Goal: Check status: Check status

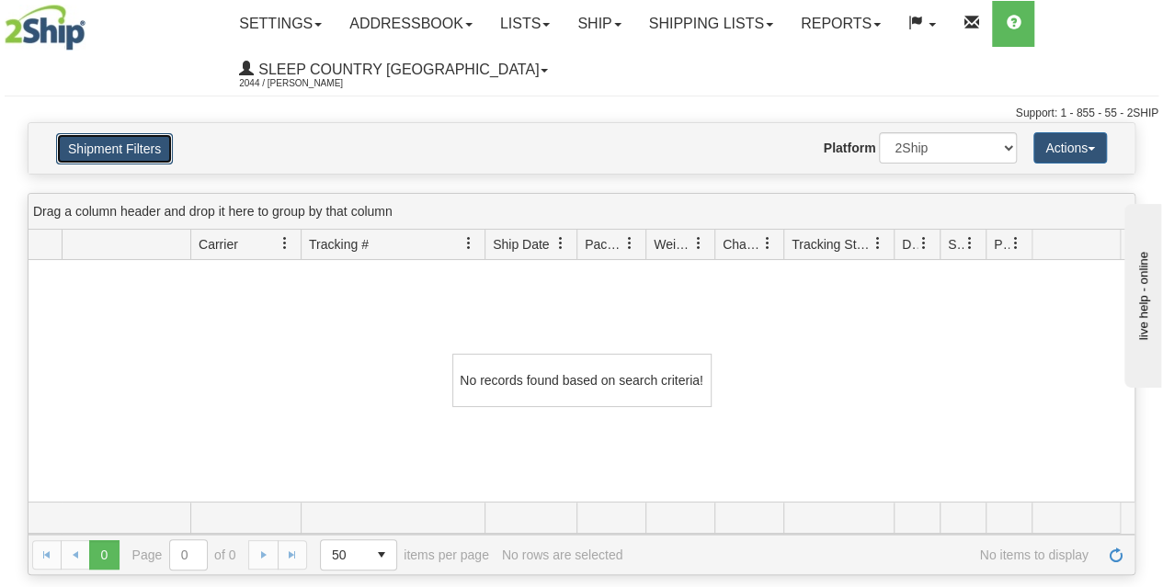
click at [142, 143] on button "Shipment Filters" at bounding box center [114, 148] width 117 height 31
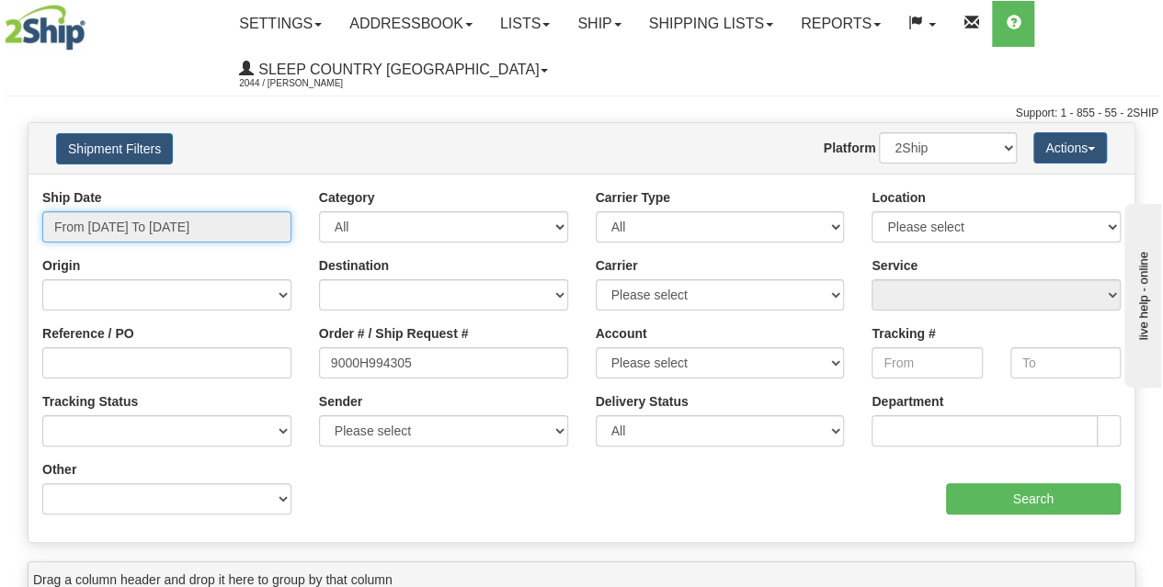
click at [132, 234] on input "From [DATE] To [DATE]" at bounding box center [166, 226] width 249 height 31
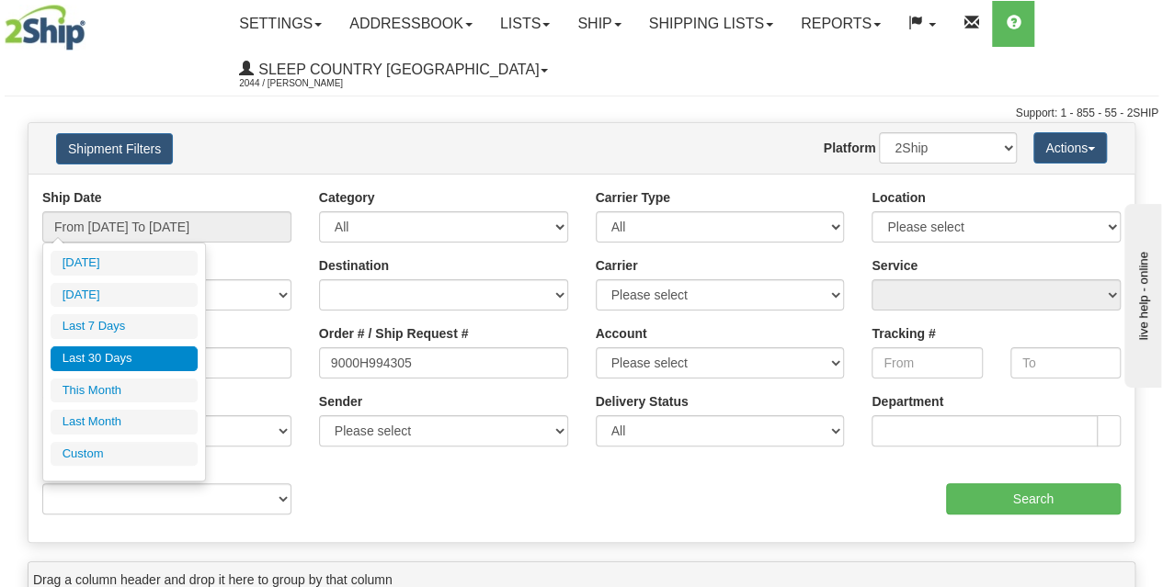
click at [110, 359] on li "Last 30 Days" at bounding box center [124, 359] width 147 height 25
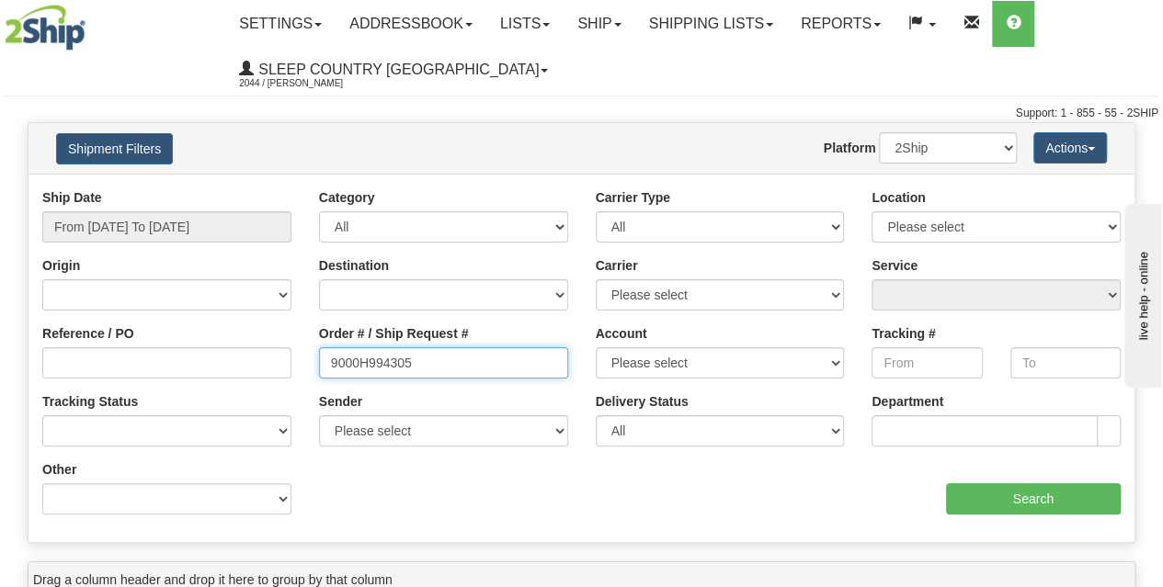
drag, startPoint x: 430, startPoint y: 367, endPoint x: 246, endPoint y: 386, distance: 184.9
click at [246, 188] on div "Reference / PO Order # / Ship Request # 9000H994305 Account Please select Canad…" at bounding box center [581, 188] width 1106 height 0
paste input "9000I010105"
type input "9000I010105"
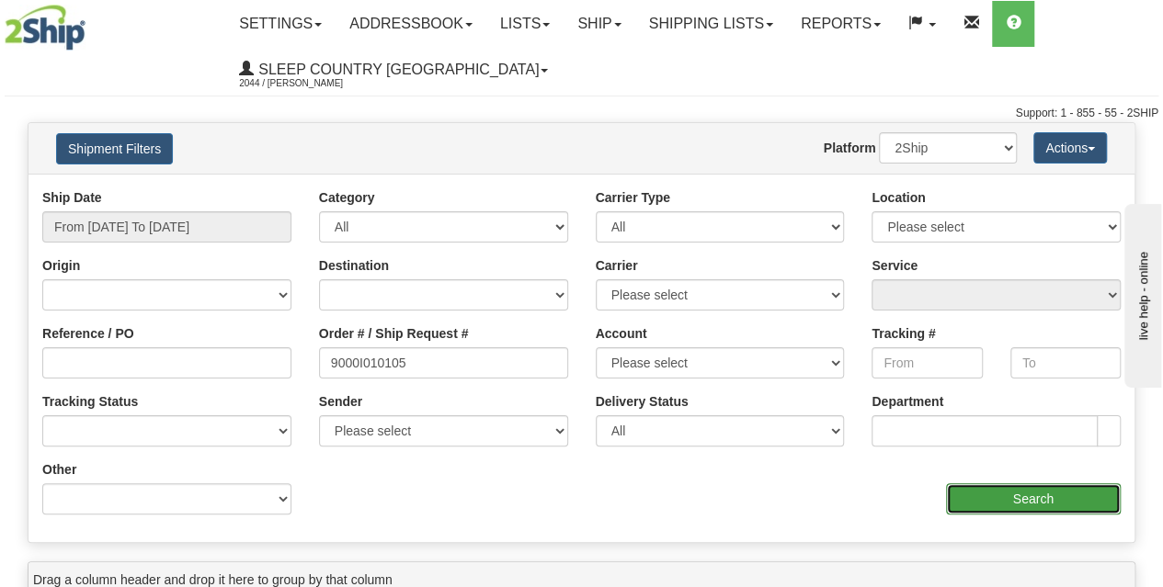
click at [1043, 497] on input "Search" at bounding box center [1034, 499] width 176 height 31
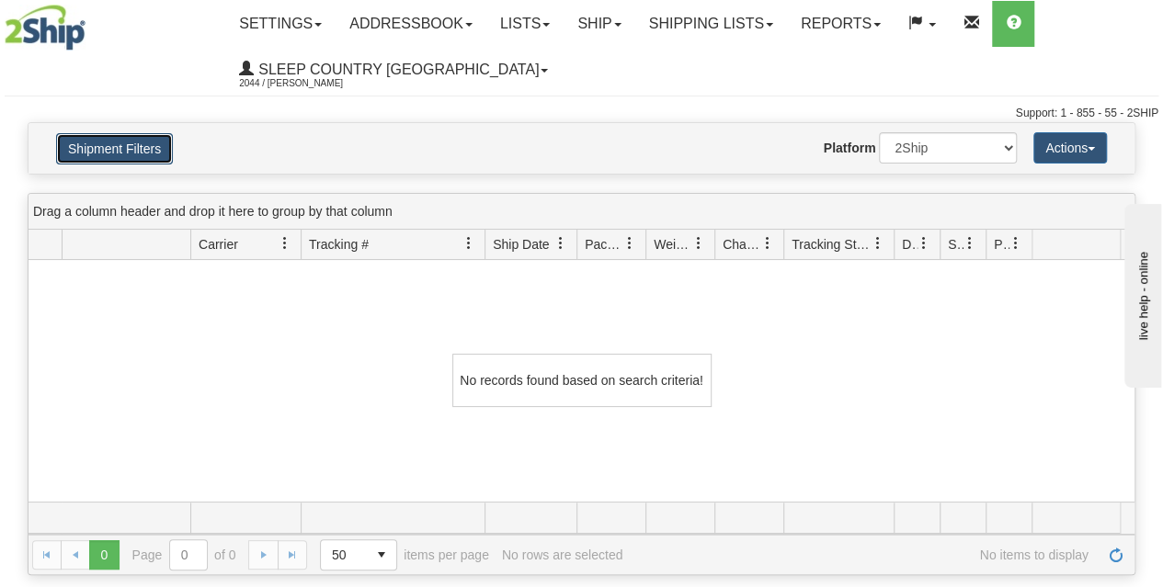
click at [136, 144] on button "Shipment Filters" at bounding box center [114, 148] width 117 height 31
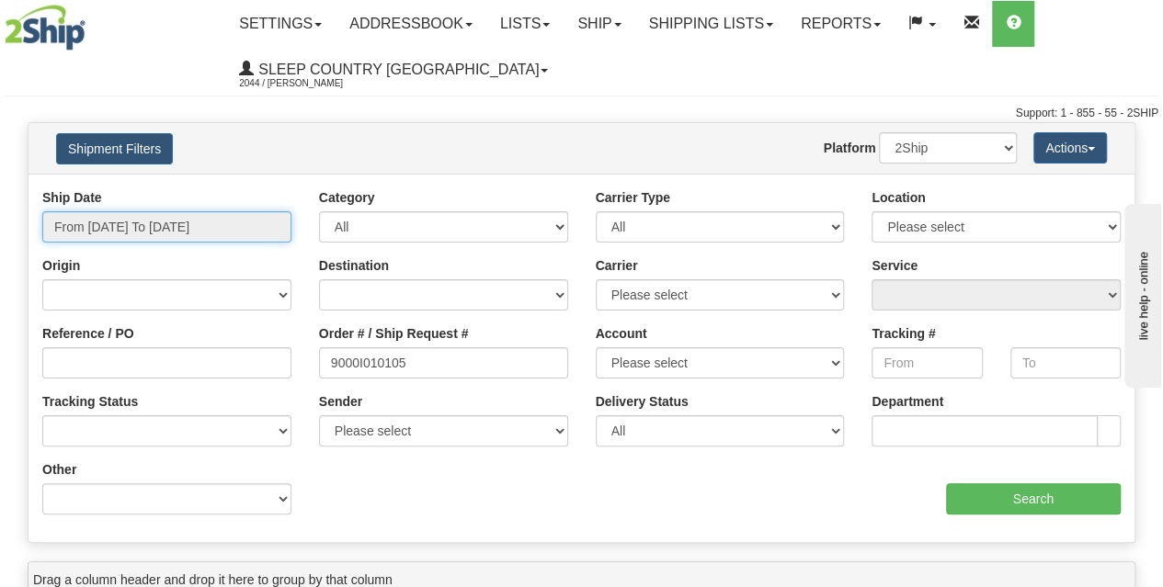
click at [156, 230] on input "From 07/21/2025 To 08/19/2025" at bounding box center [166, 226] width 249 height 31
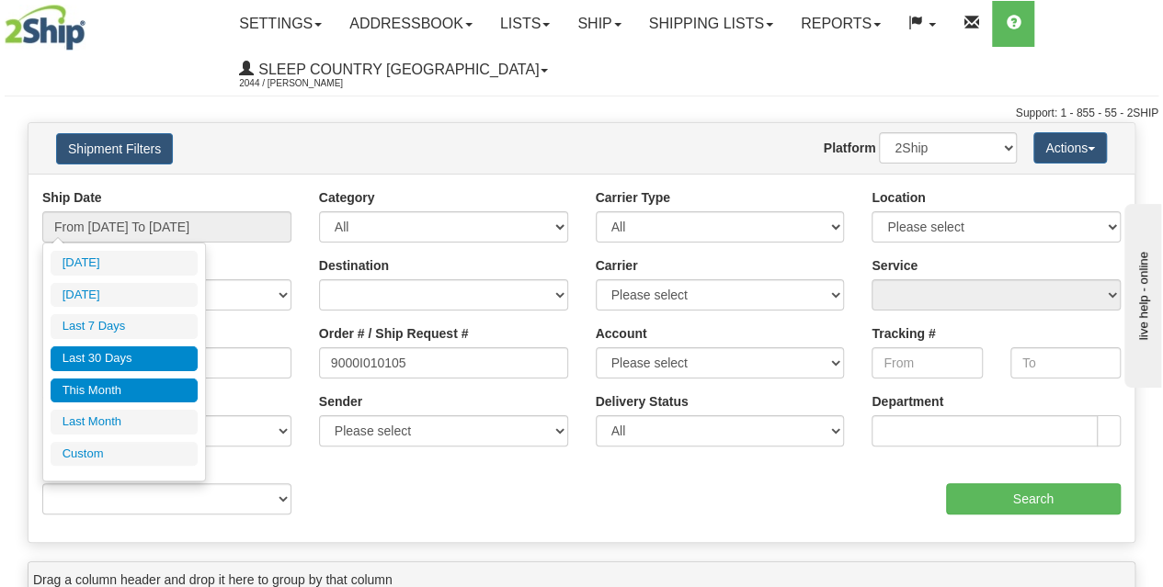
click at [119, 386] on li "This Month" at bounding box center [124, 391] width 147 height 25
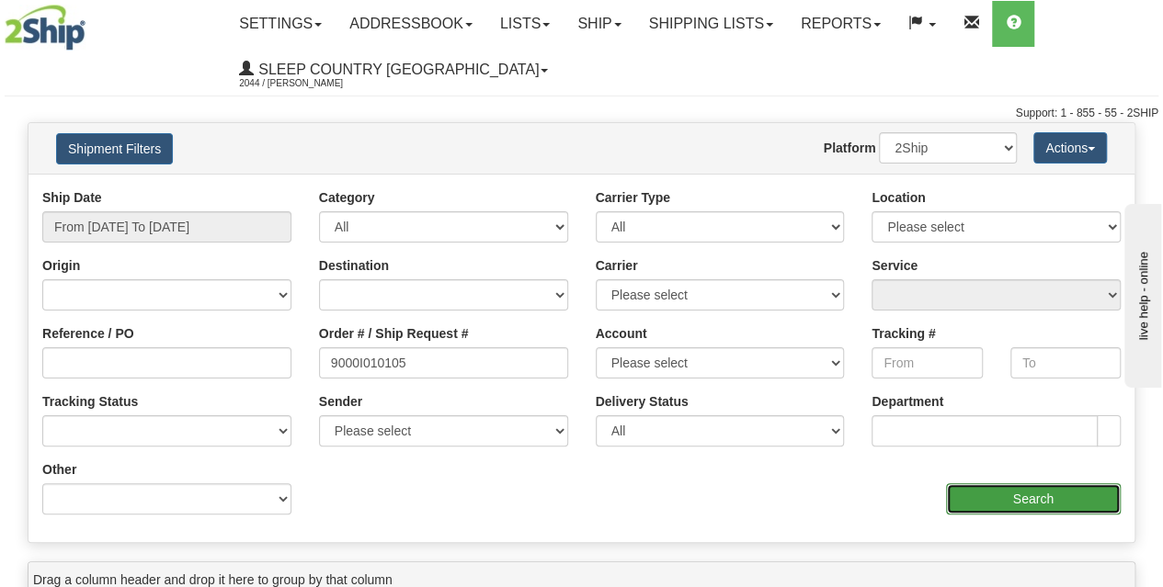
click at [988, 497] on input "Search" at bounding box center [1034, 499] width 176 height 31
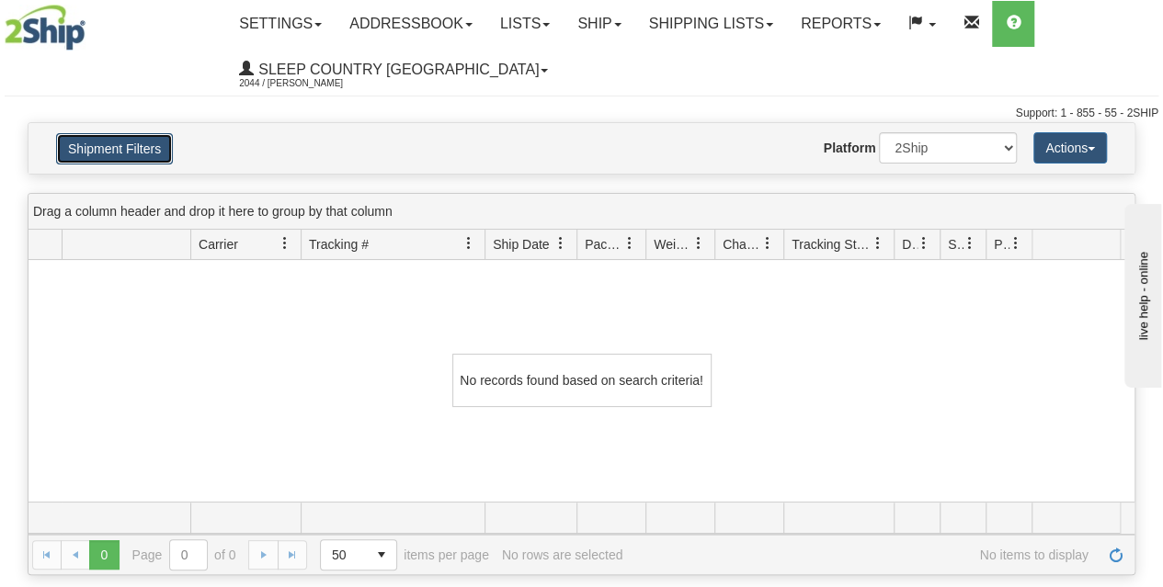
click at [101, 145] on button "Shipment Filters" at bounding box center [114, 148] width 117 height 31
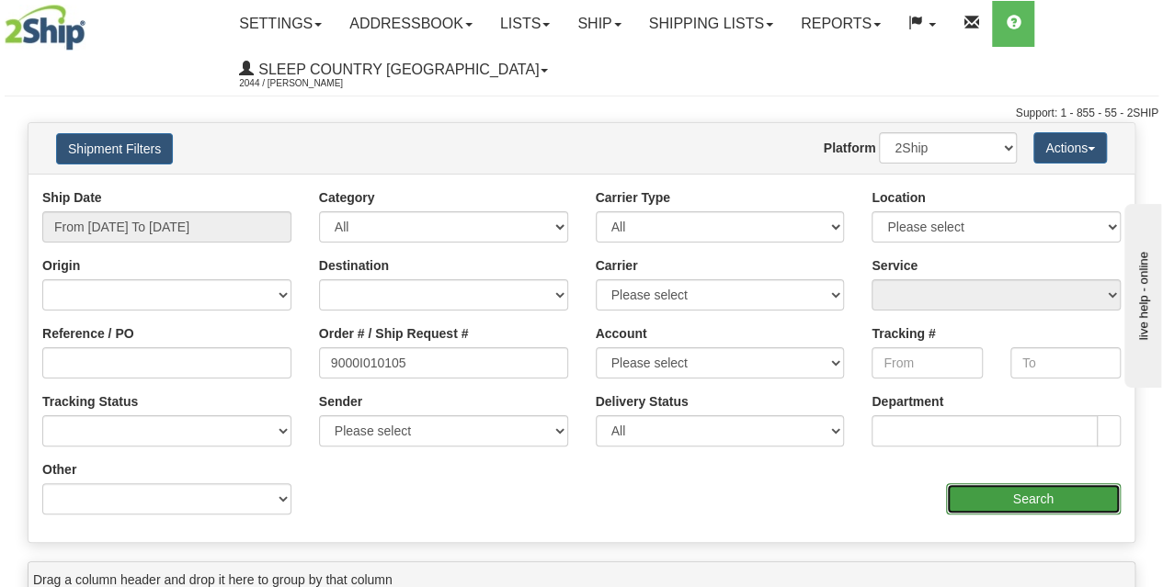
click at [996, 500] on input "Search" at bounding box center [1034, 499] width 176 height 31
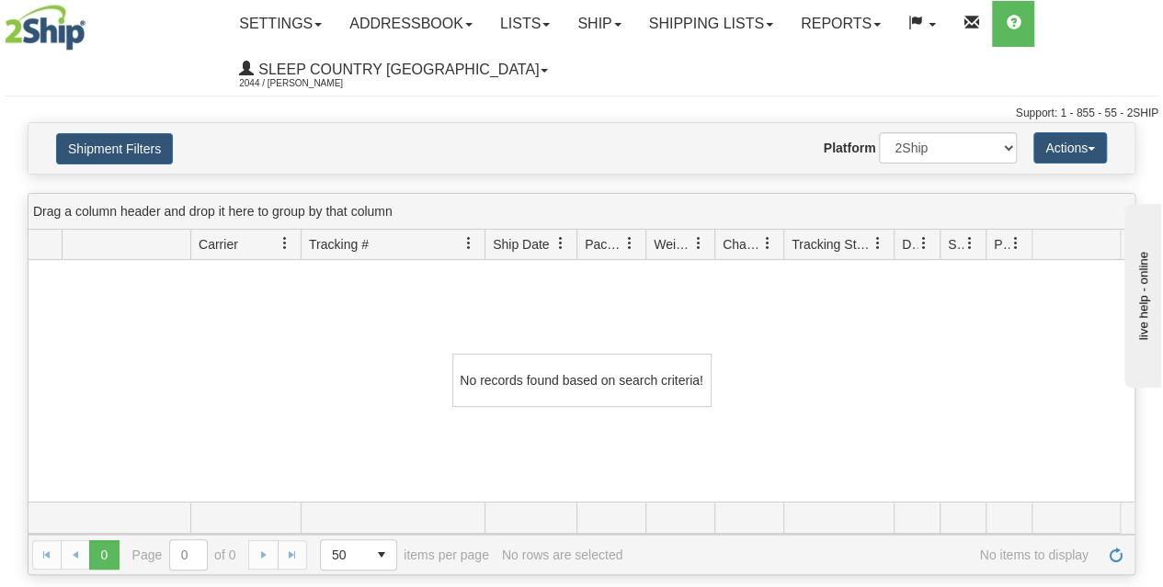
click at [314, 328] on div "No records found based on search criteria!" at bounding box center [581, 381] width 1106 height 242
click at [132, 149] on button "Shipment Filters" at bounding box center [114, 148] width 117 height 31
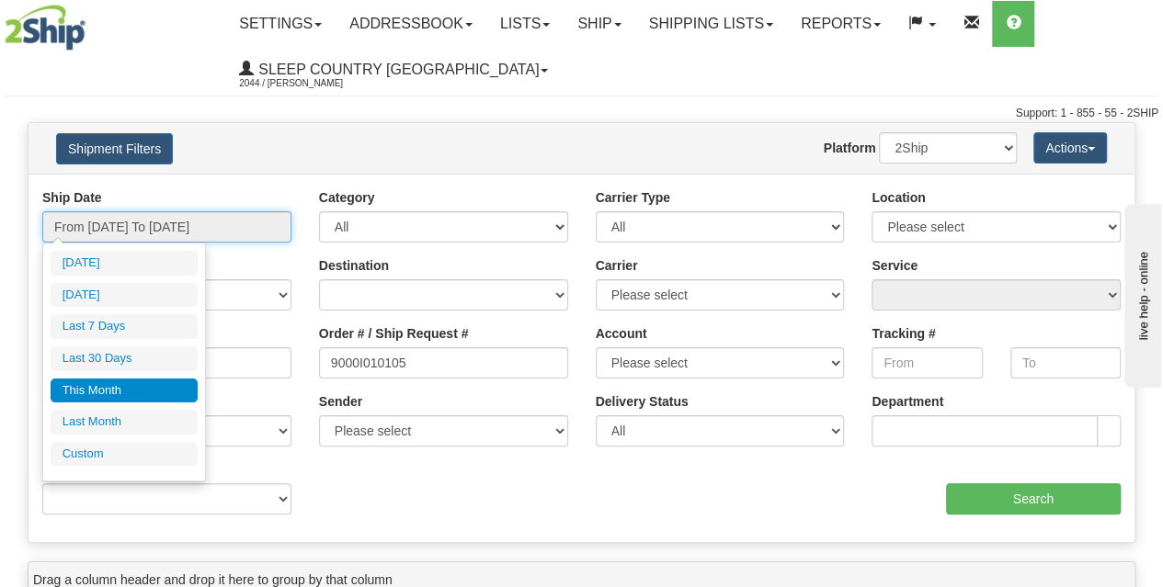
click at [149, 229] on input "From 08/01/2025 To 08/31/2025" at bounding box center [166, 226] width 249 height 31
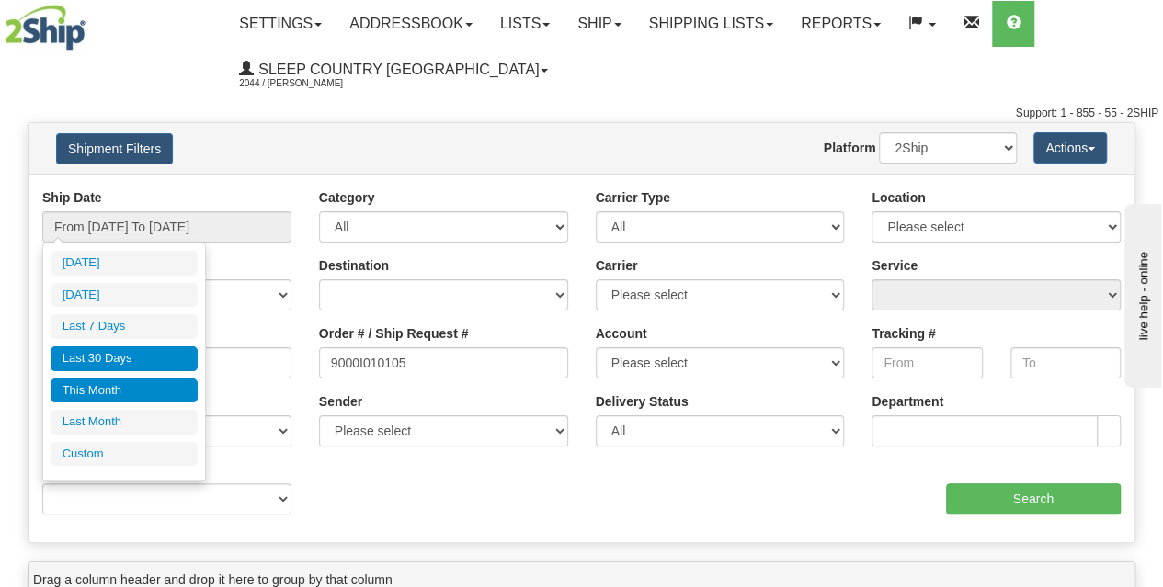
click at [114, 358] on li "Last 30 Days" at bounding box center [124, 359] width 147 height 25
type input "From 07/21/2025 To 08/19/2025"
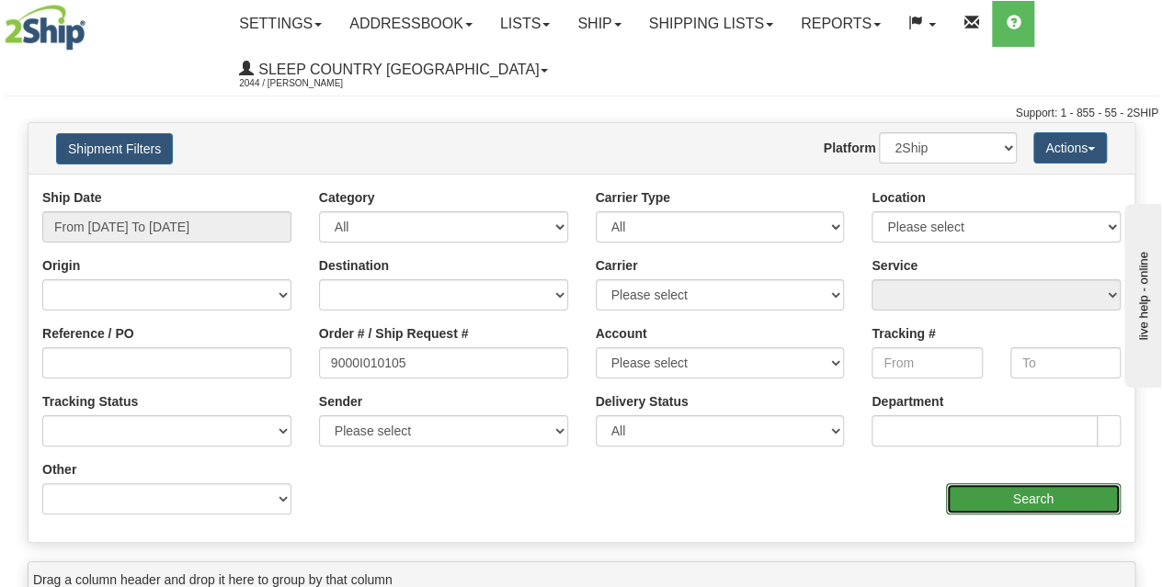
drag, startPoint x: 1034, startPoint y: 501, endPoint x: 936, endPoint y: 503, distance: 98.4
click at [1030, 499] on input "Search" at bounding box center [1034, 499] width 176 height 31
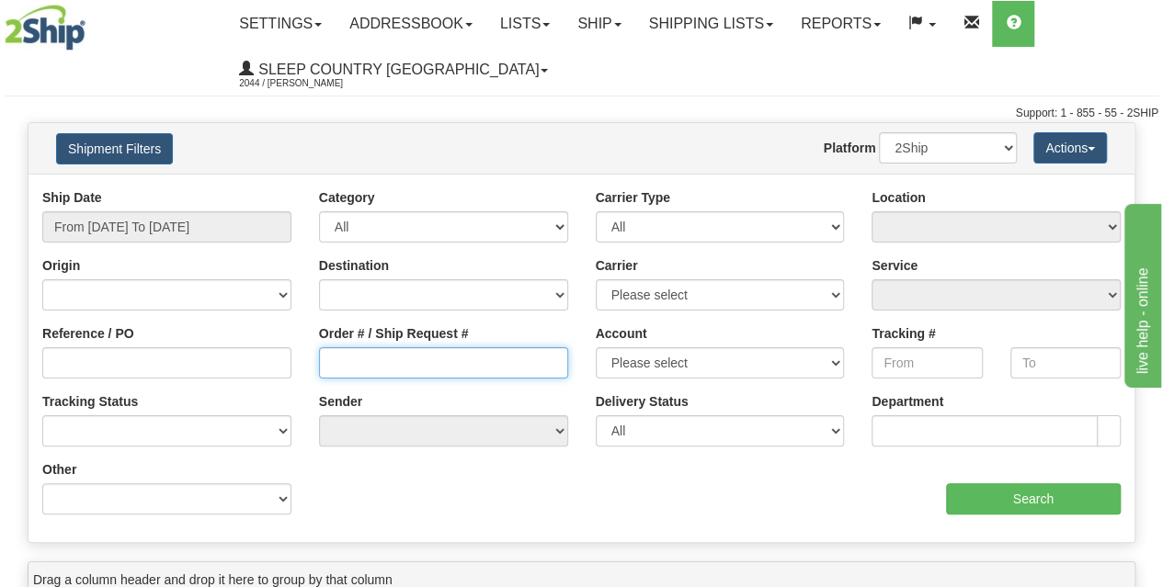
click at [357, 367] on input "Order # / Ship Request #" at bounding box center [443, 362] width 249 height 31
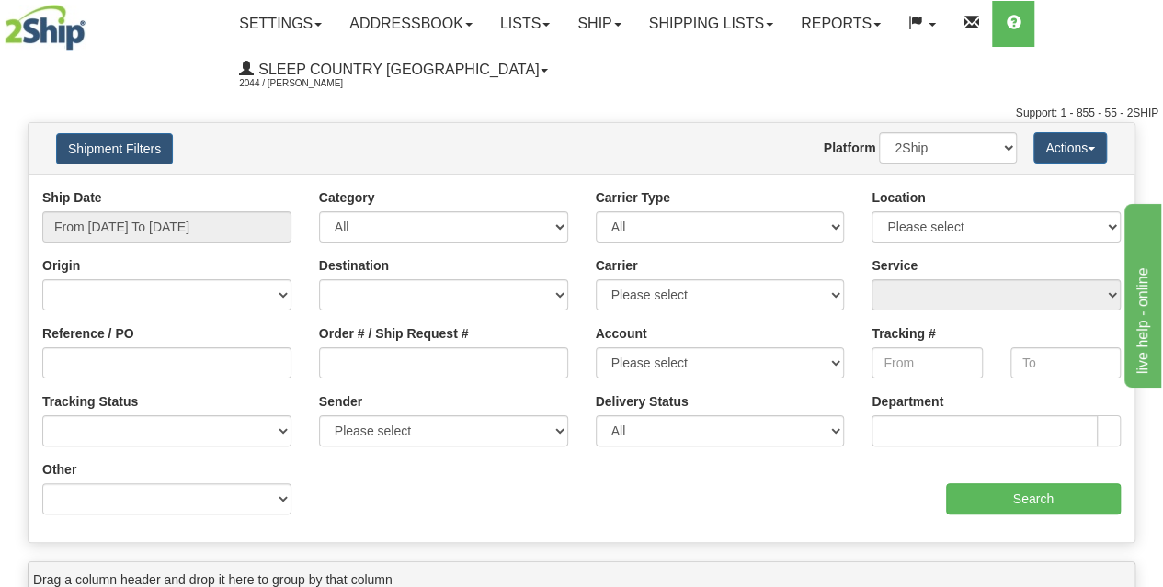
click at [660, 115] on div "Support: 1 - 855 - 55 - 2SHIP" at bounding box center [582, 114] width 1154 height 16
